Goal: Transaction & Acquisition: Purchase product/service

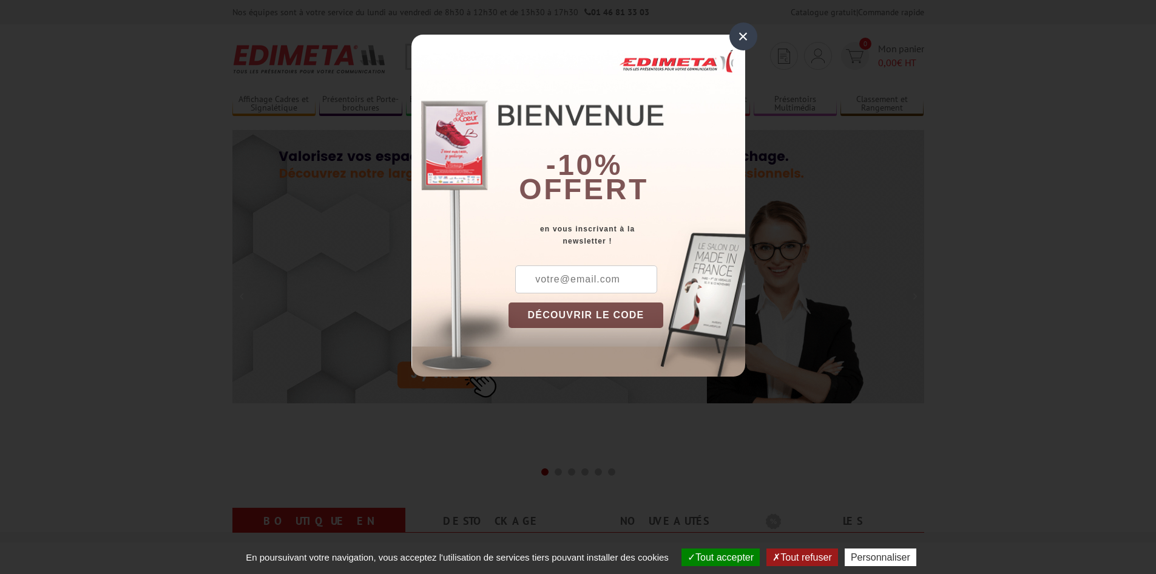
click at [749, 38] on div "×" at bounding box center [744, 36] width 28 height 28
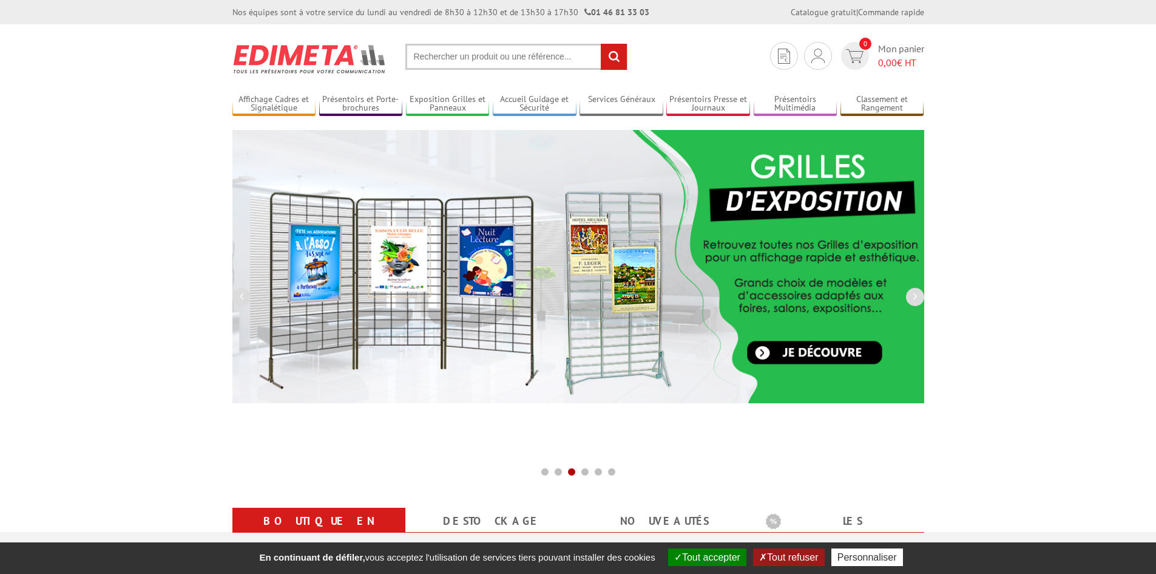
click at [503, 53] on input "text" at bounding box center [516, 57] width 222 height 26
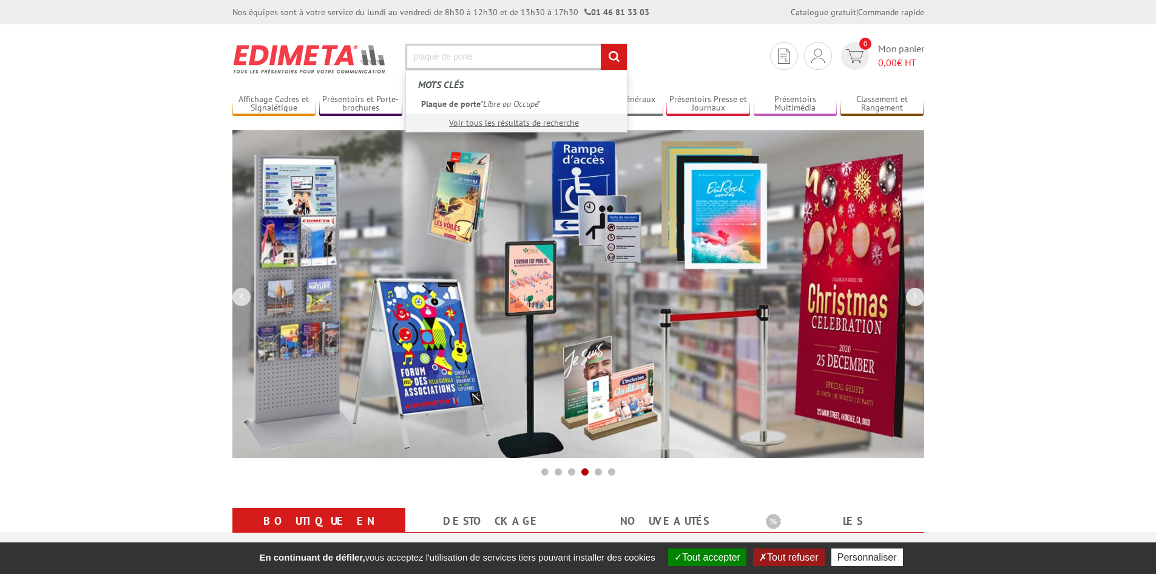
type input "plaque de porte"
click at [601, 44] on input "rechercher" at bounding box center [614, 57] width 26 height 26
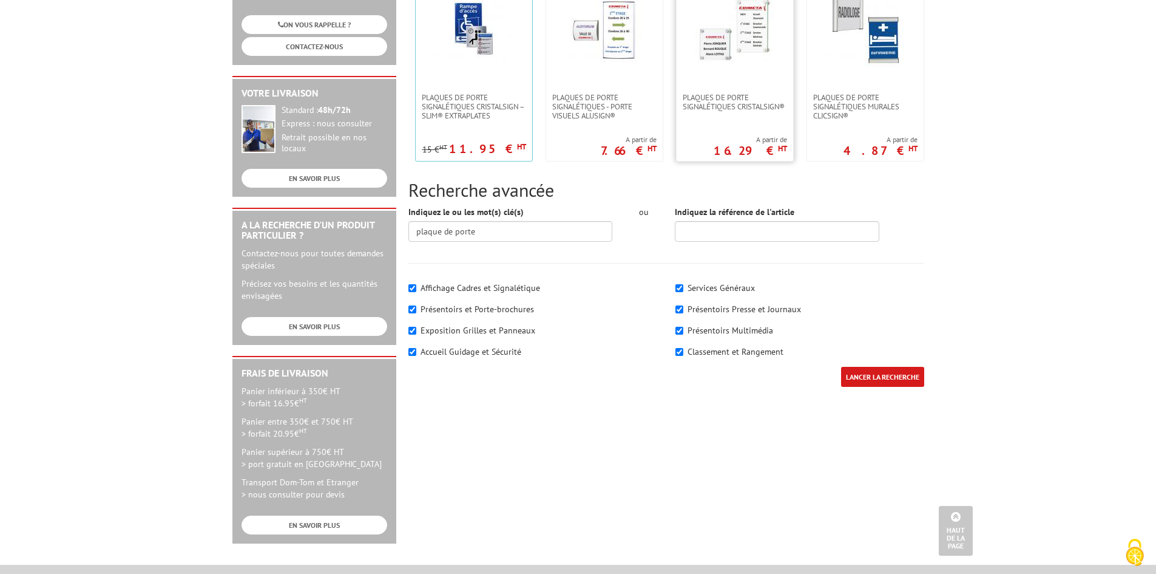
scroll to position [61, 0]
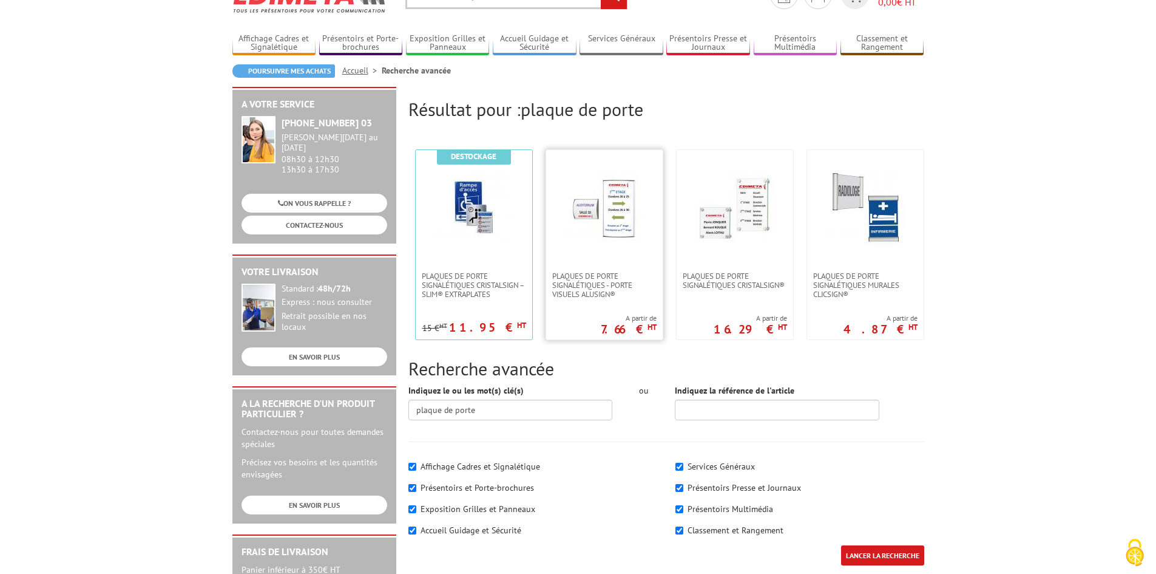
click at [598, 232] on img at bounding box center [604, 207] width 79 height 79
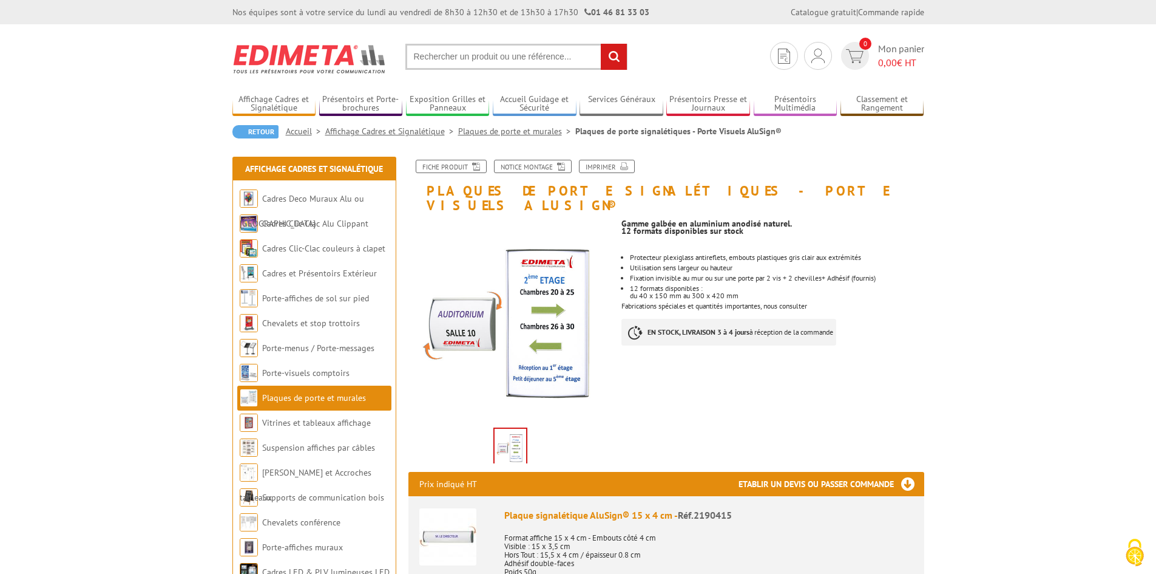
click at [551, 55] on input "text" at bounding box center [516, 57] width 222 height 26
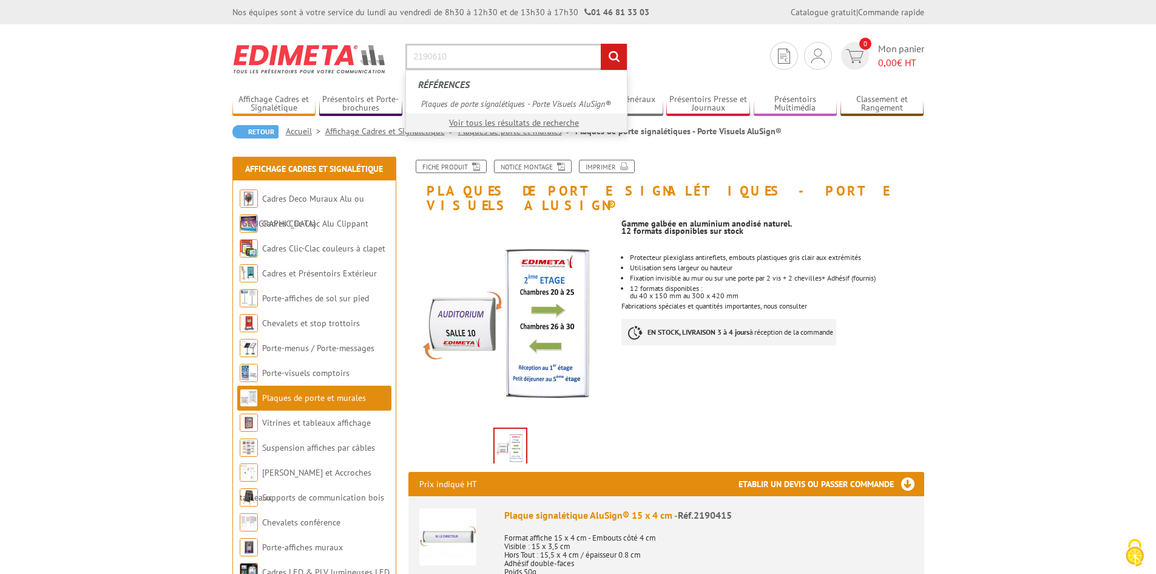
type input "2190610"
click at [601, 44] on input "rechercher" at bounding box center [614, 57] width 26 height 26
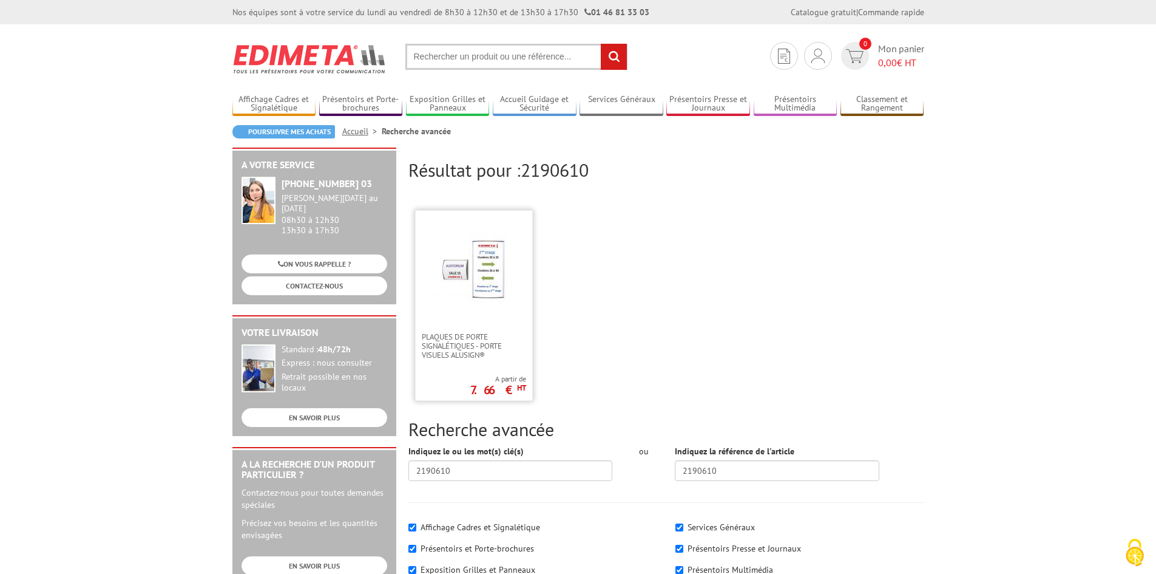
click at [460, 277] on img at bounding box center [474, 268] width 79 height 79
